Goal: Task Accomplishment & Management: Use online tool/utility

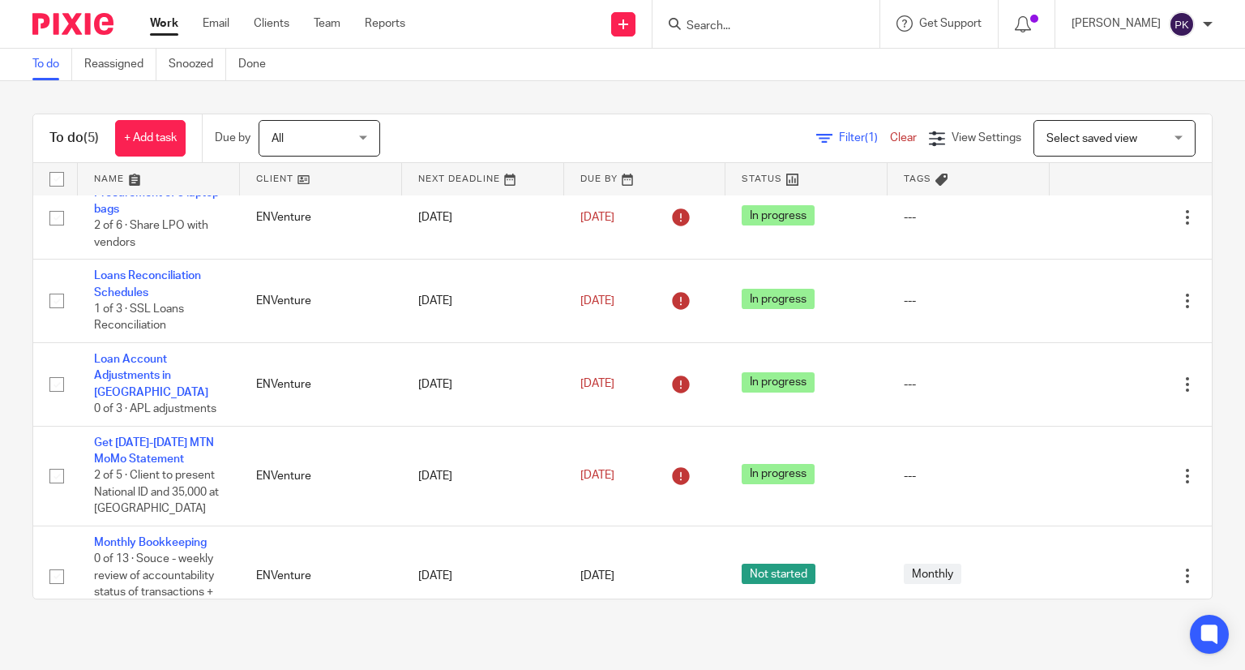
scroll to position [19, 0]
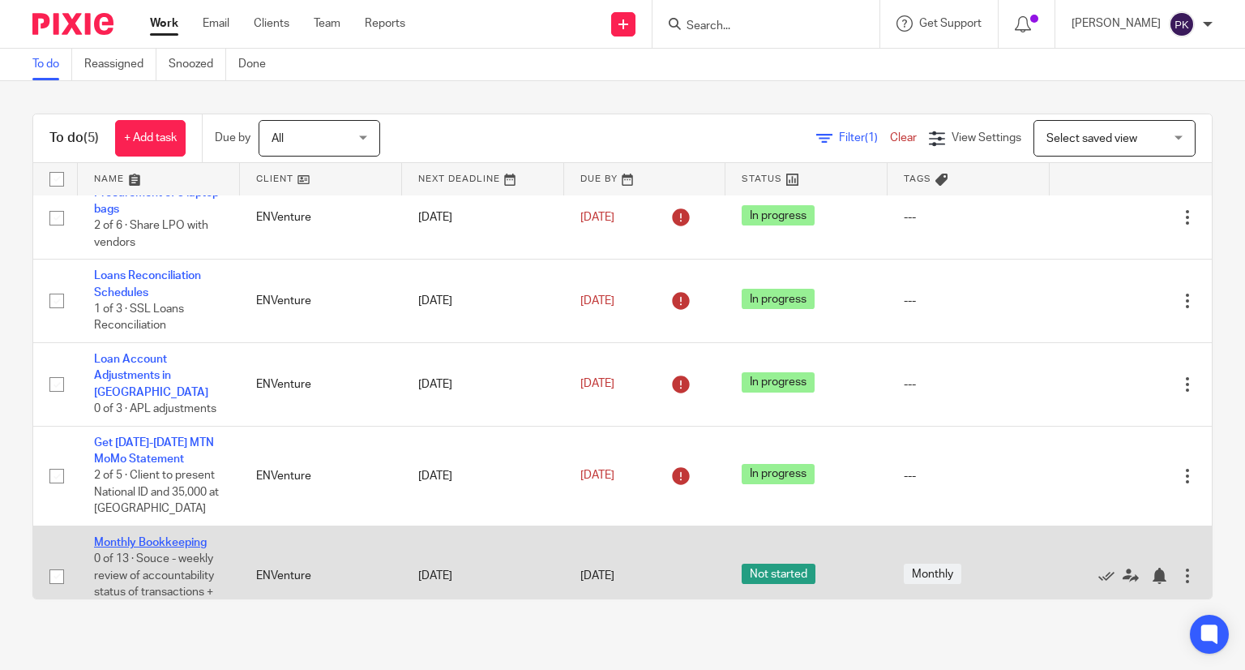
click at [151, 537] on link "Monthly Bookkeeping" at bounding box center [150, 542] width 113 height 11
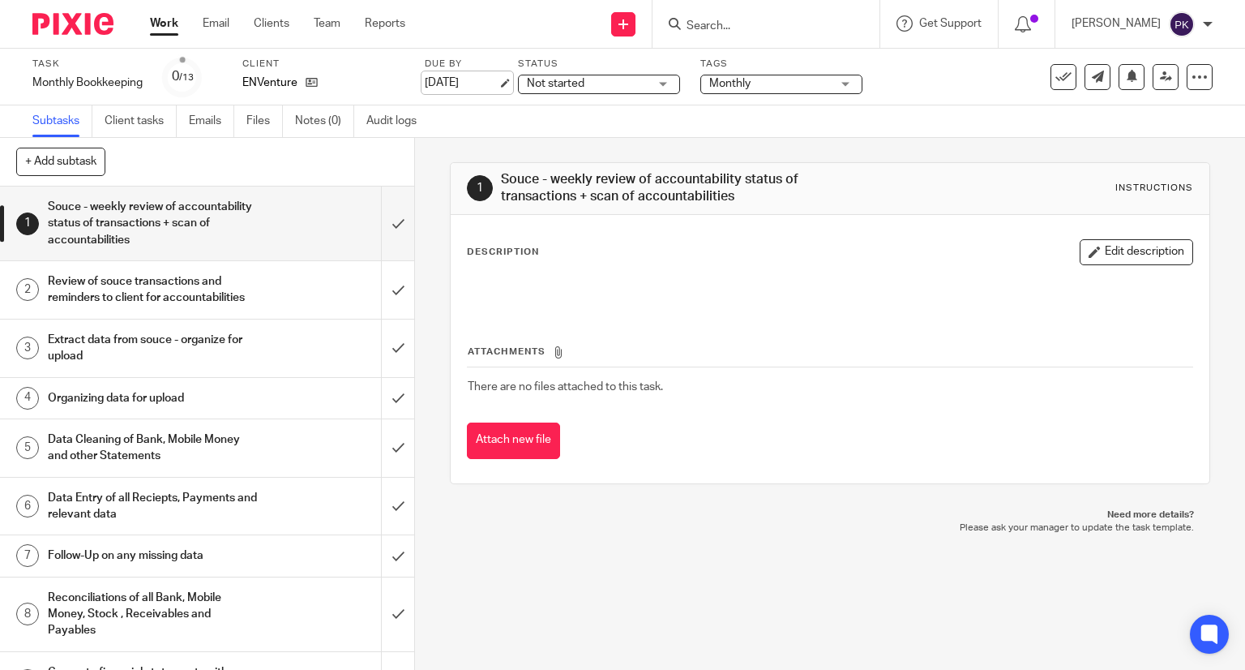
click at [481, 81] on link "14 Oct 2025" at bounding box center [461, 83] width 73 height 17
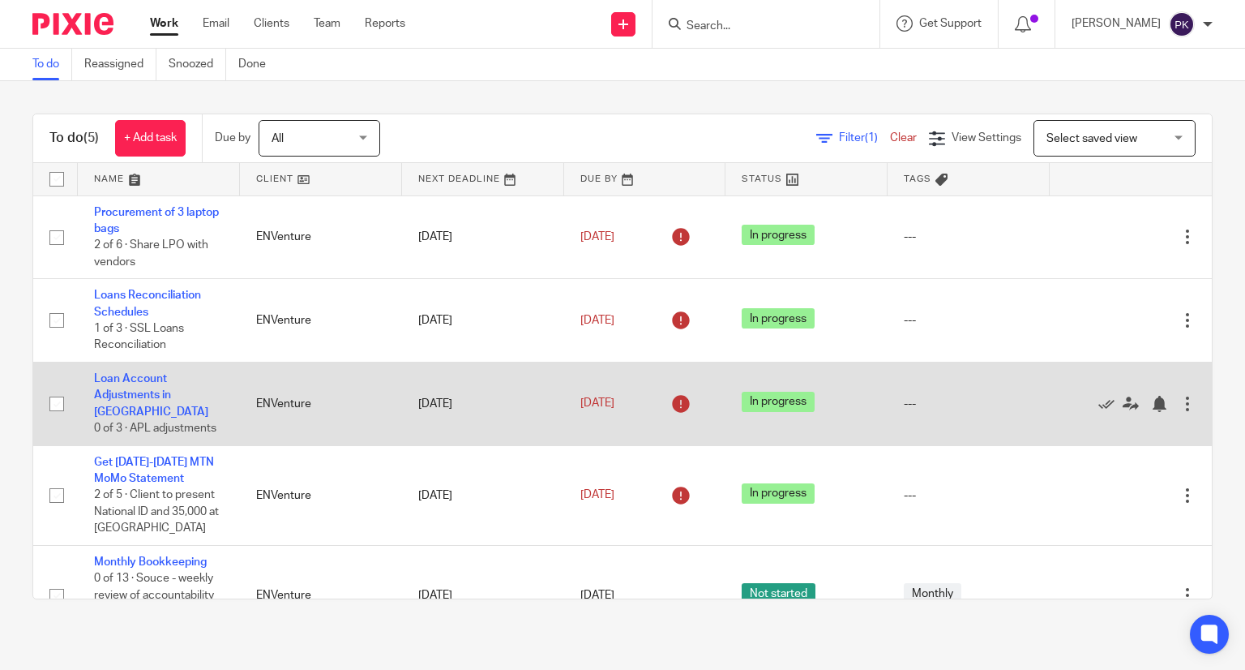
click at [159, 389] on td "Loan Account Adjustments in QBO 0 of 3 · APL adjustments" at bounding box center [159, 404] width 162 height 84
